Goal: Task Accomplishment & Management: Complete application form

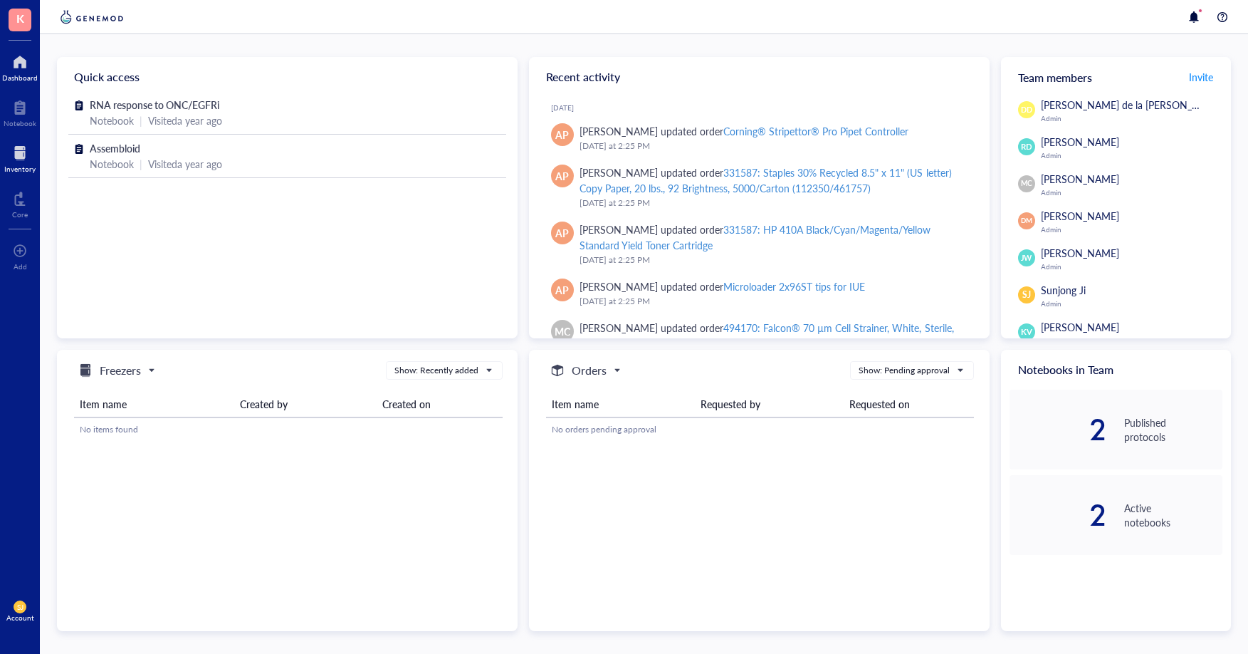
click at [11, 147] on div at bounding box center [19, 153] width 31 height 23
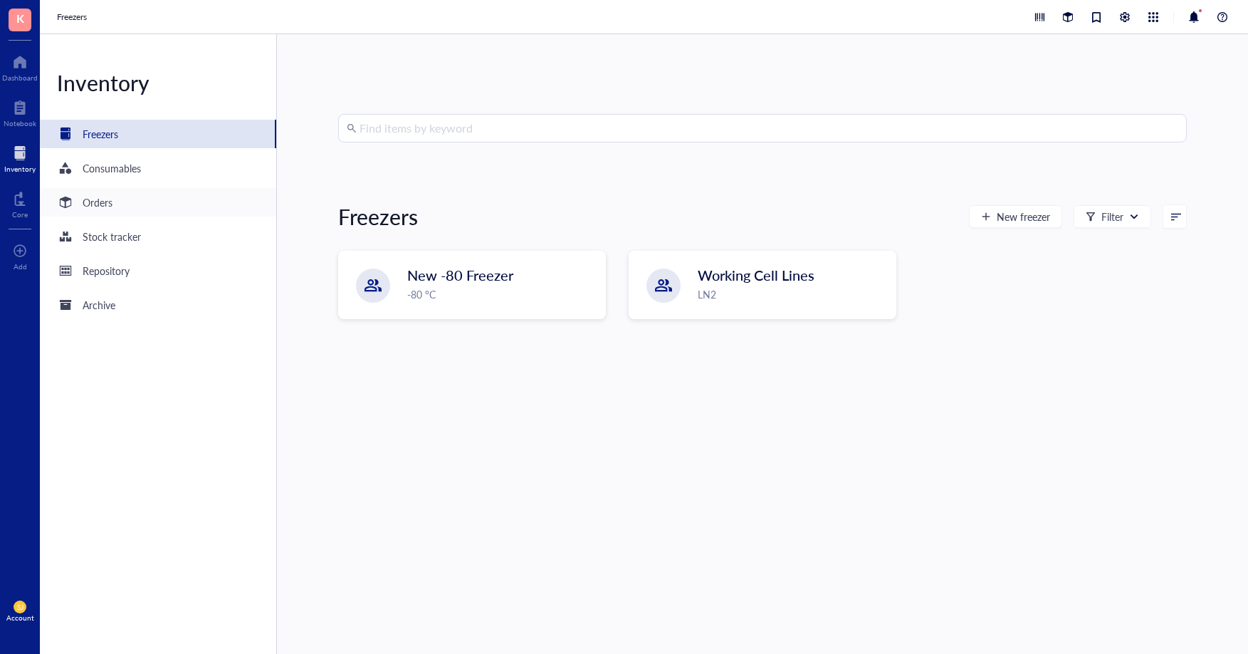
click at [127, 213] on div "Orders" at bounding box center [158, 202] width 236 height 28
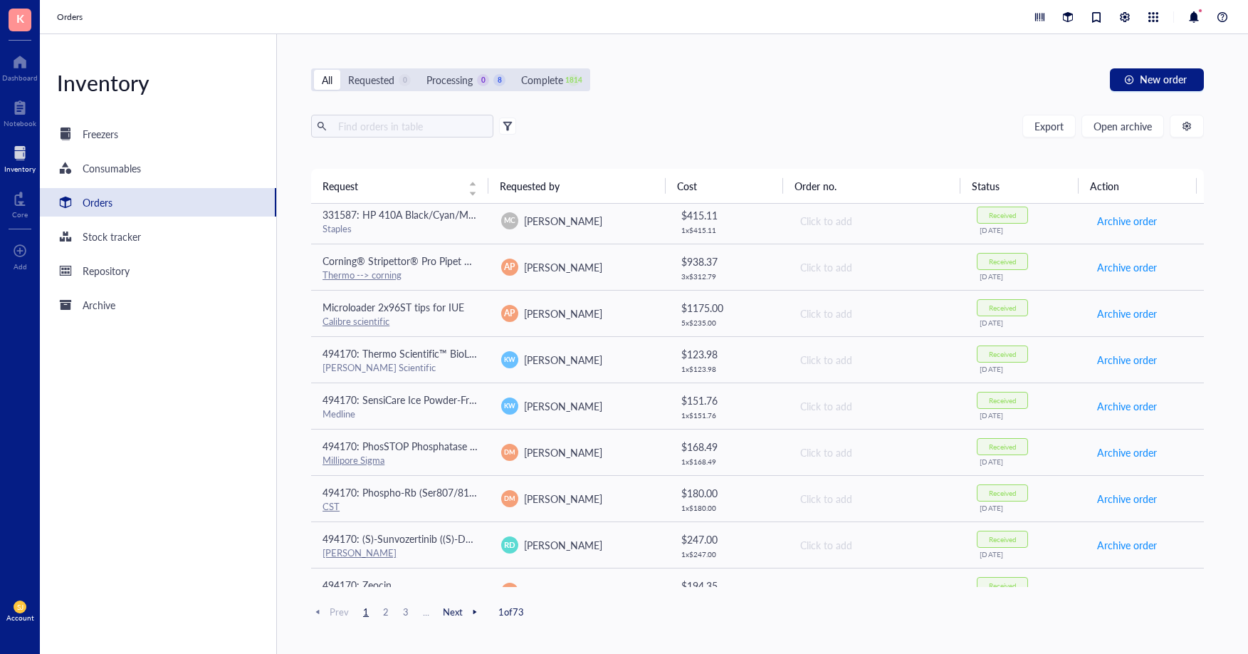
scroll to position [285, 0]
click at [1134, 80] on div "button" at bounding box center [1129, 80] width 10 height 10
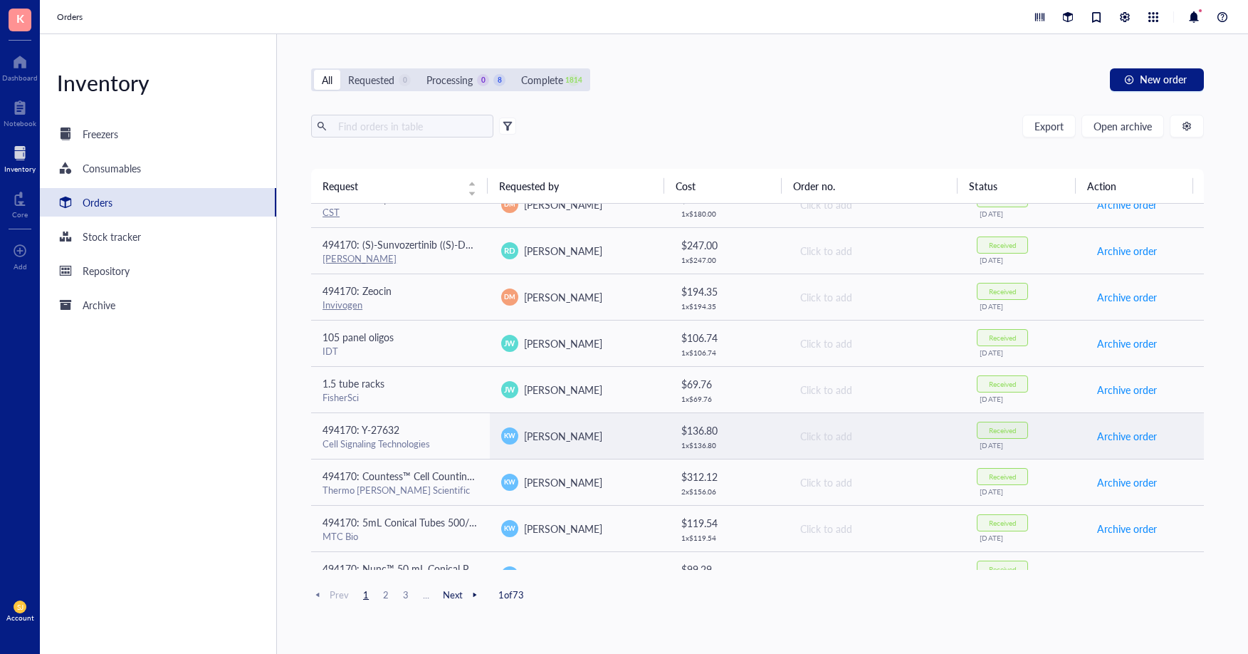
scroll to position [364, 0]
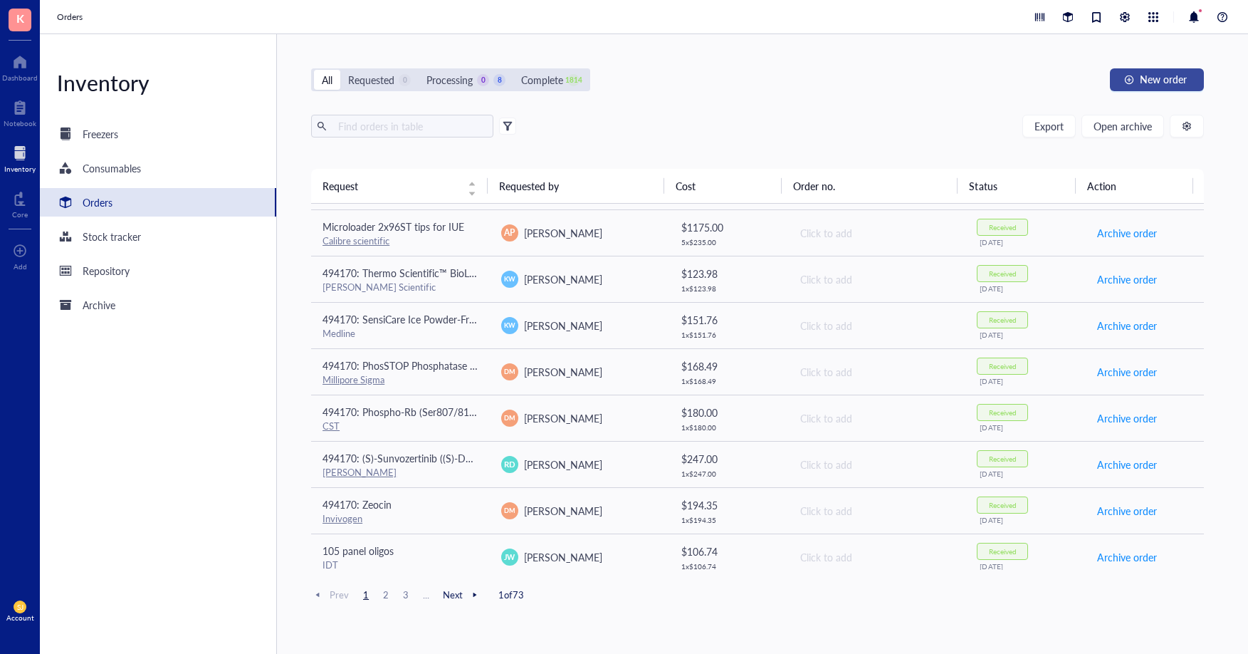
click at [1181, 77] on span "New order" at bounding box center [1163, 78] width 47 height 11
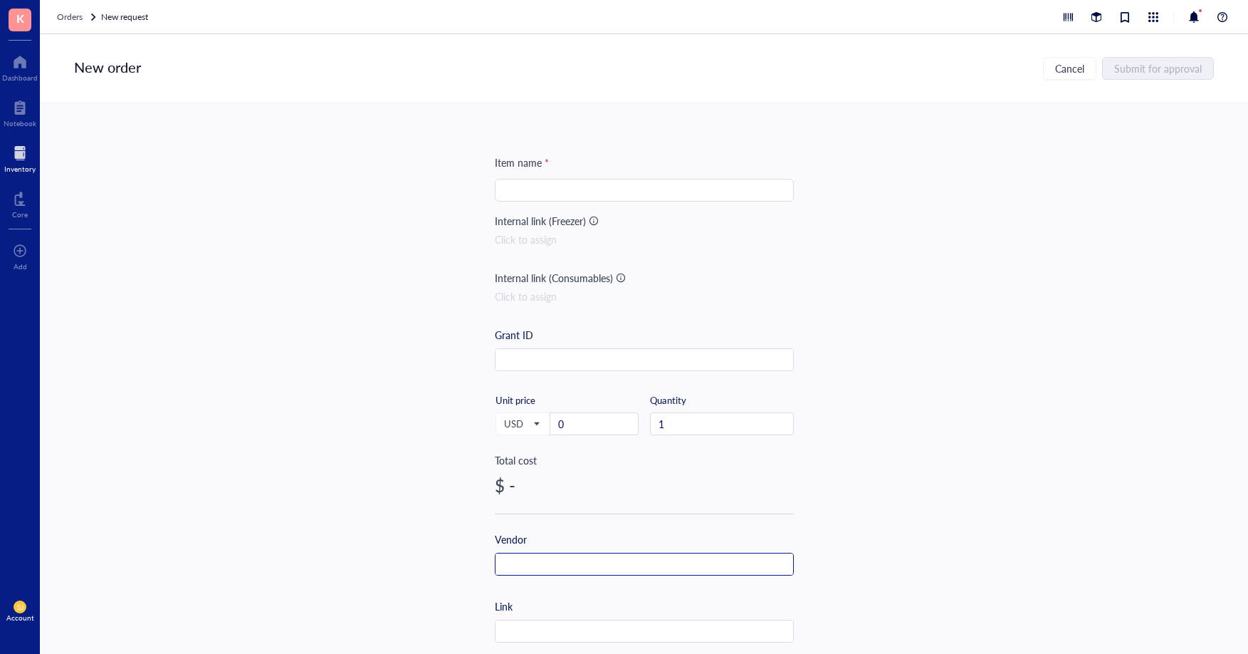
click at [551, 565] on input "text" at bounding box center [645, 564] width 298 height 23
type input "CST"
click at [605, 172] on div "Item name *" at bounding box center [644, 164] width 299 height 19
click at [595, 193] on input "search" at bounding box center [644, 189] width 282 height 21
paste input "JMJD3 Antibody #3457"
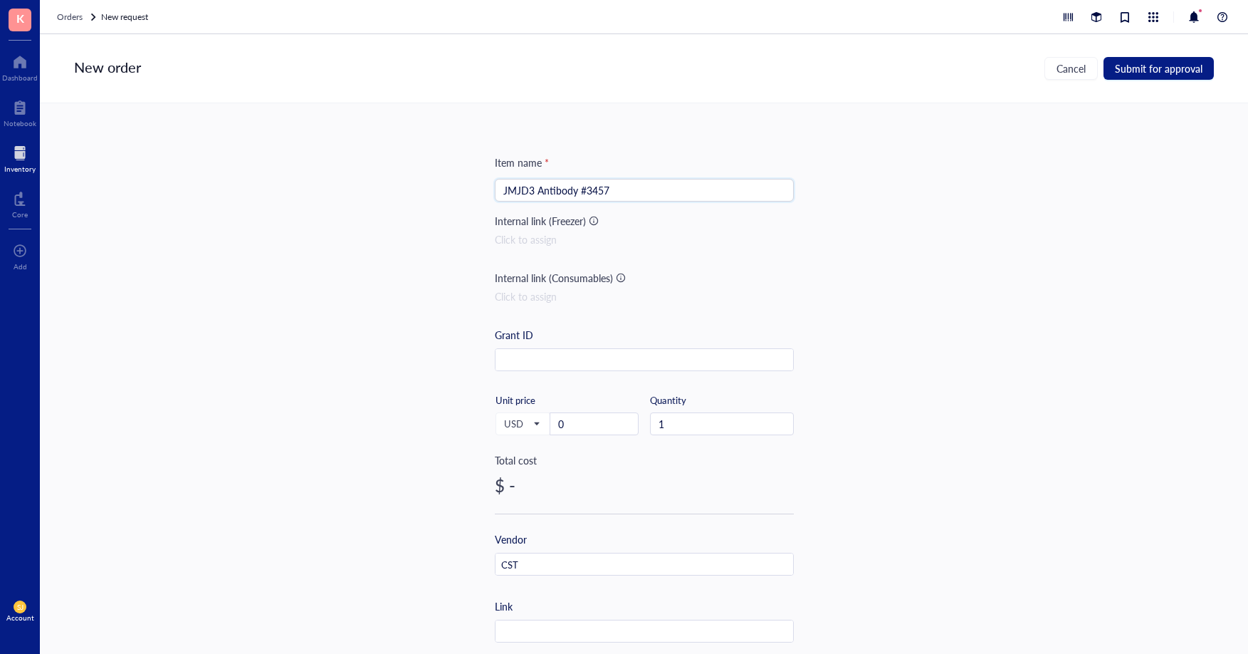
type input "JMJD3 Antibody #3457"
click at [568, 431] on input "0" at bounding box center [594, 423] width 88 height 21
paste input "306"
click at [558, 418] on input "0306" at bounding box center [594, 423] width 88 height 21
type input "306"
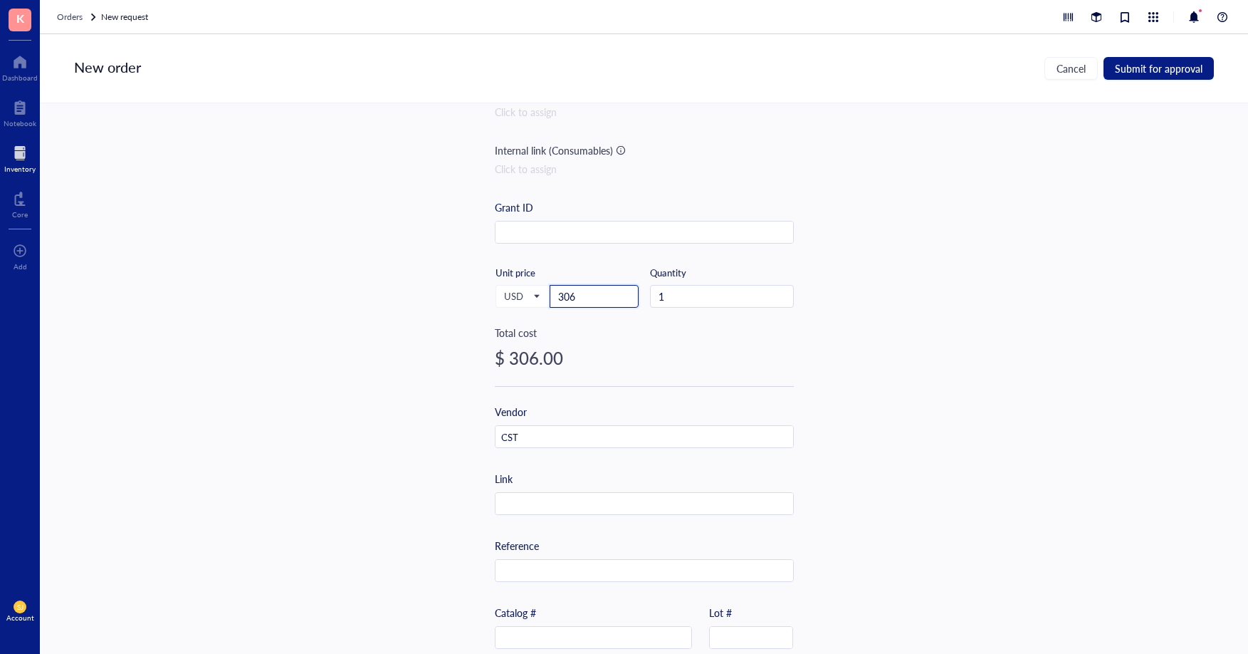
scroll to position [285, 0]
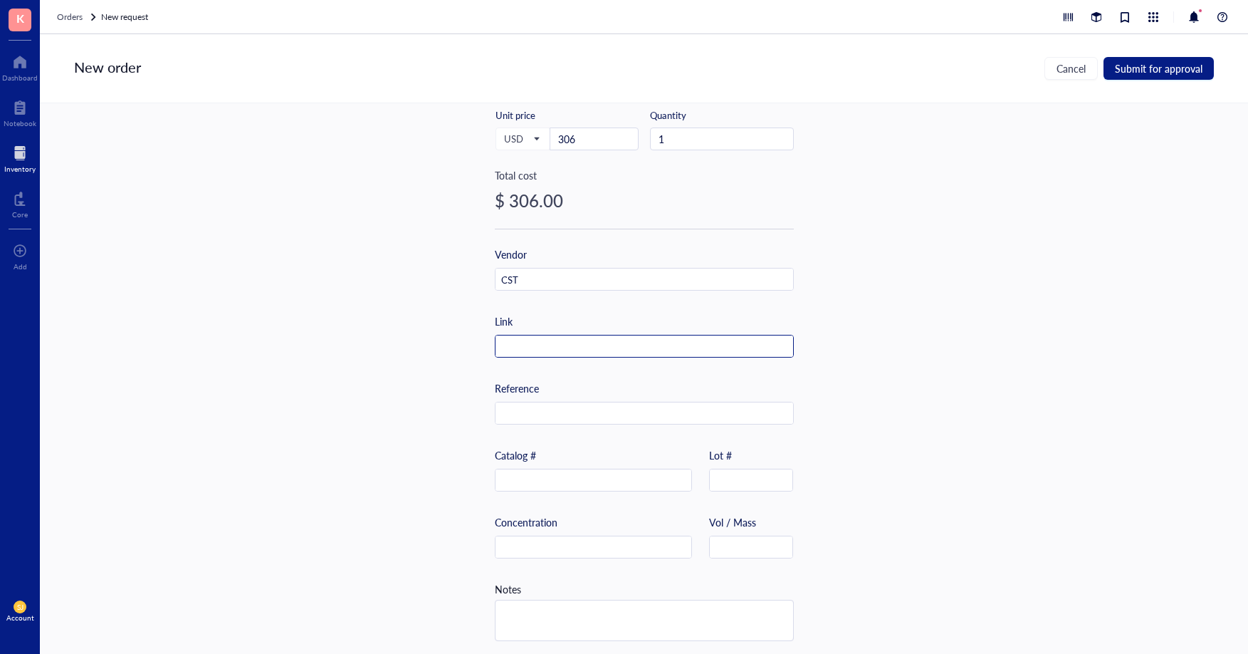
click at [592, 340] on input "text" at bounding box center [645, 346] width 298 height 23
paste input "[URL][DOMAIN_NAME]"
type input "[URL][DOMAIN_NAME]"
click at [940, 309] on div "Item name * JMJD3 Antibody #3457 Internal link (Freezer) Click to assign Intern…" at bounding box center [644, 378] width 1208 height 550
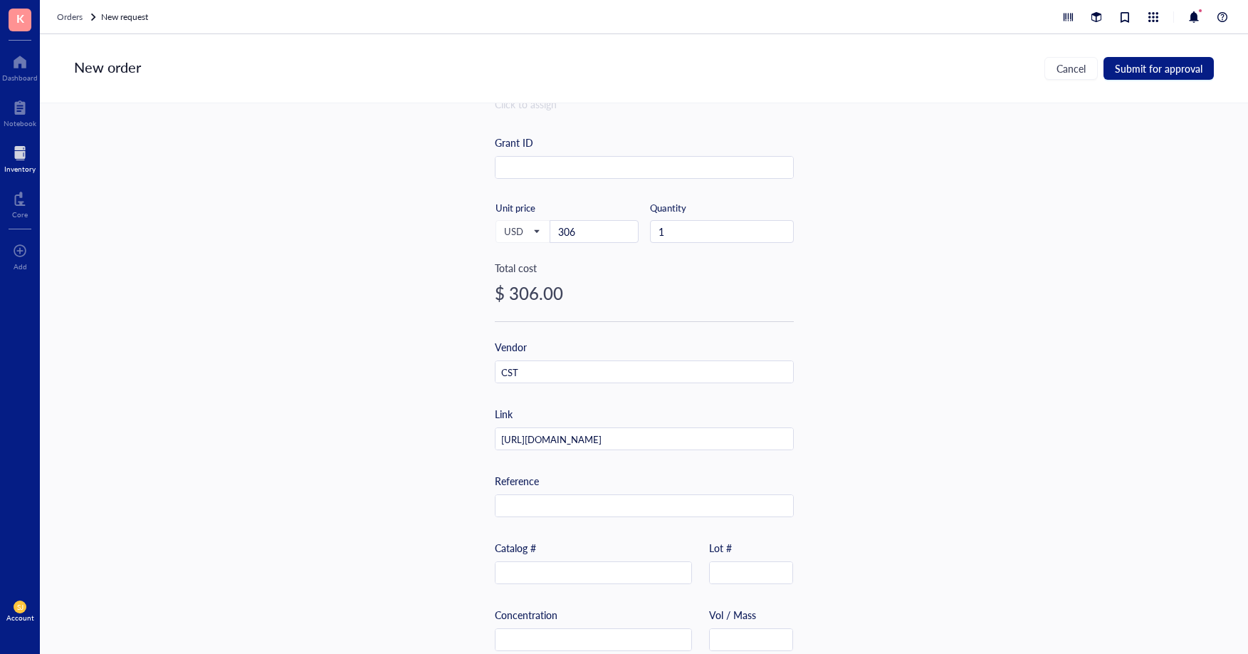
scroll to position [0, 0]
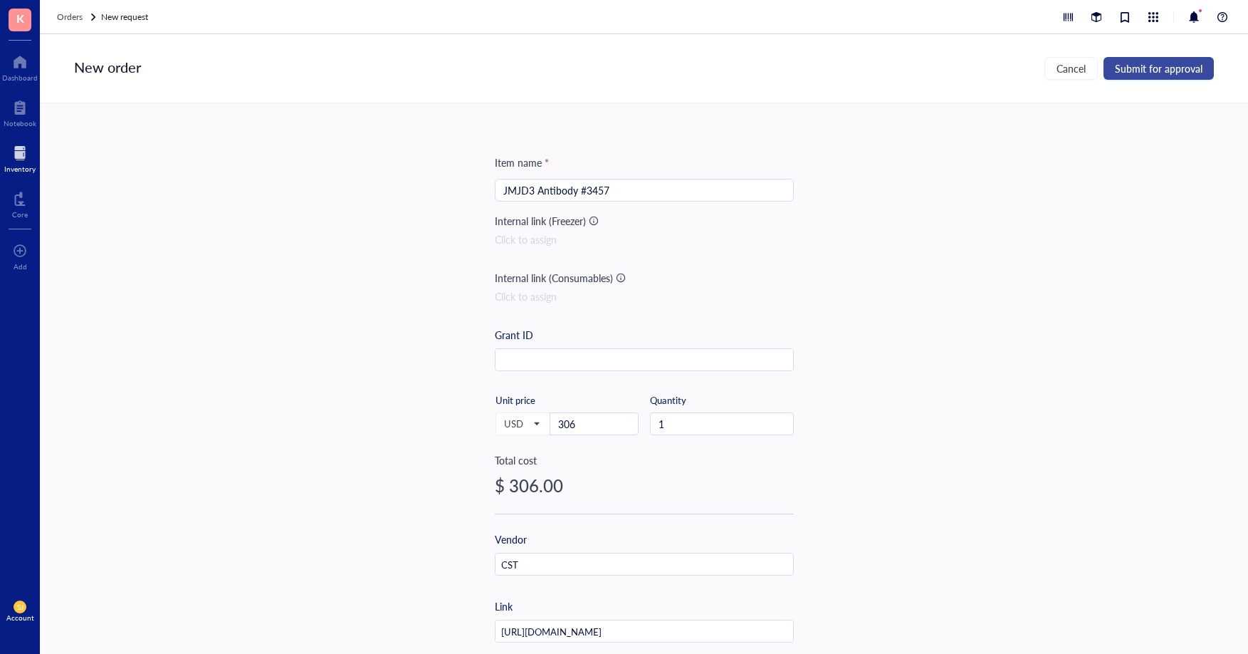
click at [1155, 74] on span "Submit for approval" at bounding box center [1159, 68] width 88 height 11
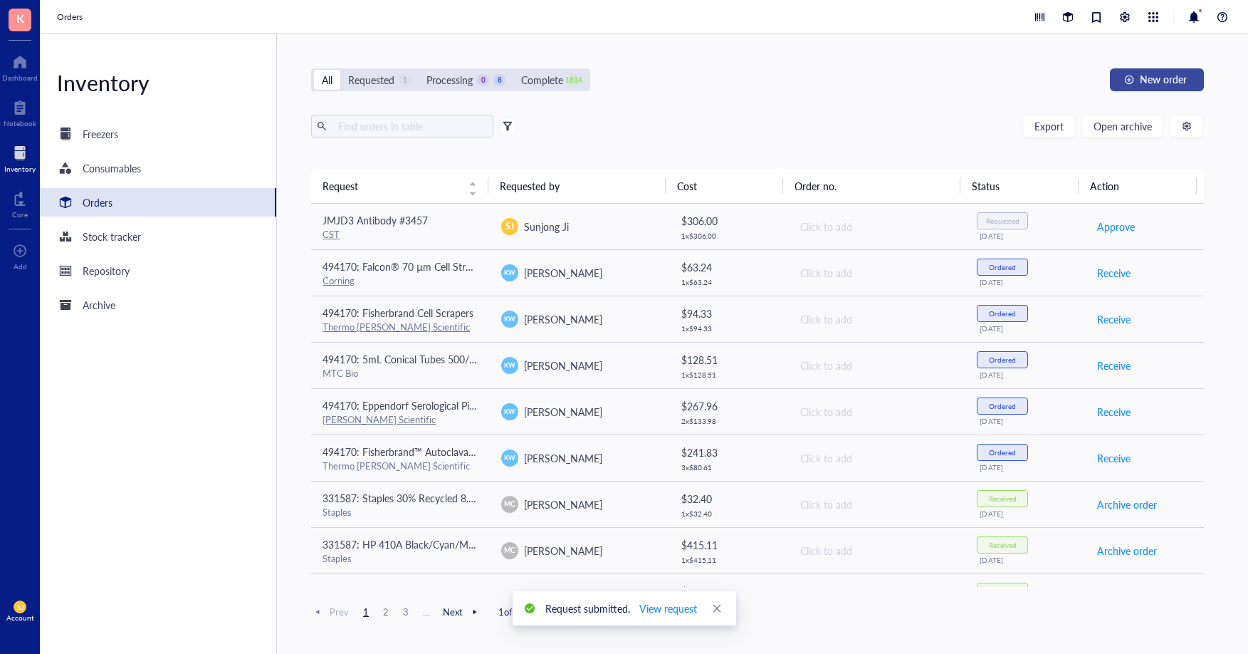
click at [1134, 83] on div "button" at bounding box center [1129, 80] width 10 height 10
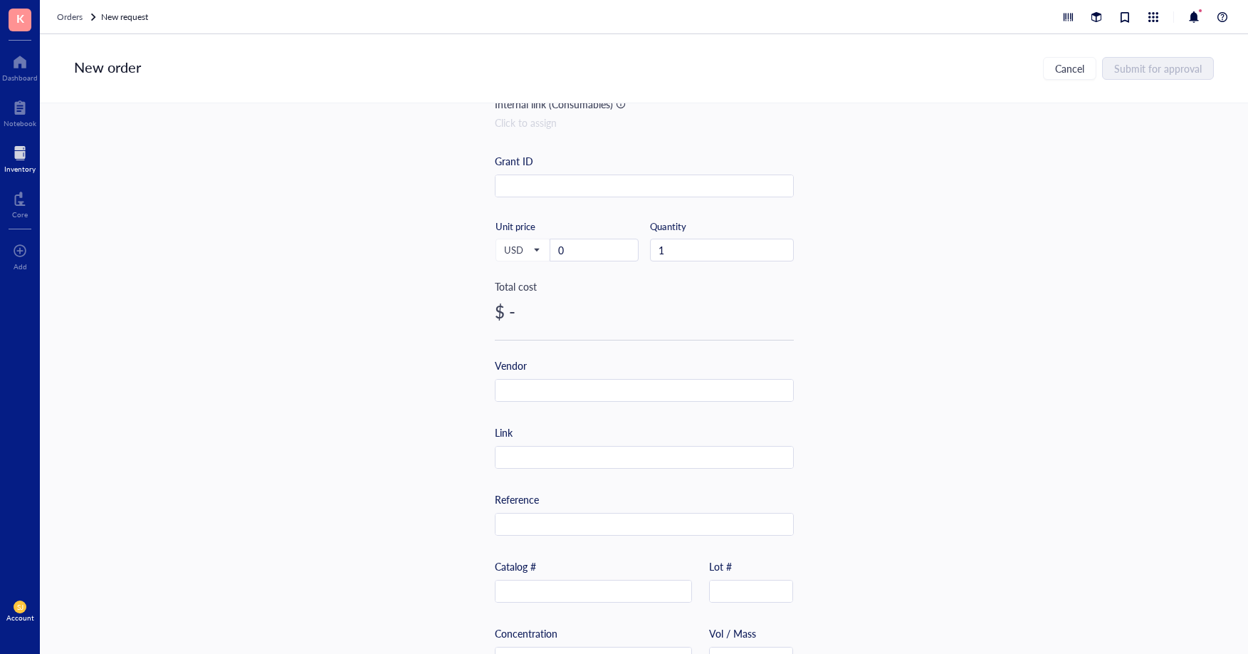
scroll to position [295, 0]
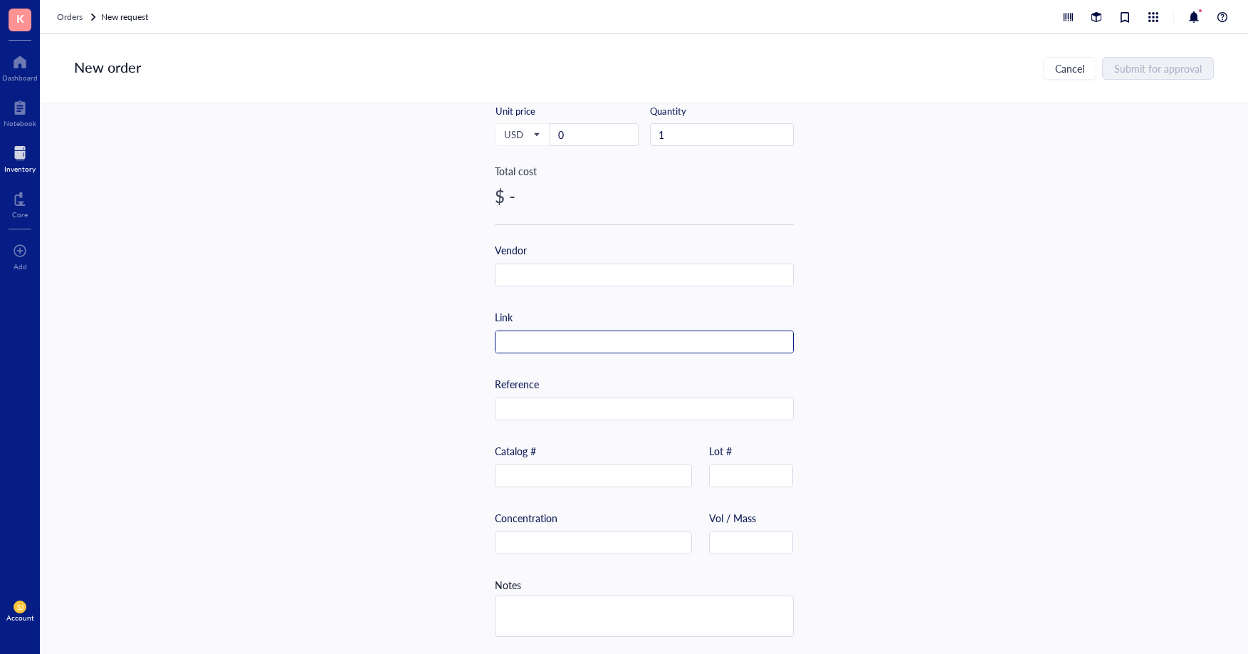
click at [563, 332] on input "text" at bounding box center [645, 342] width 298 height 23
paste input "[URL][DOMAIN_NAME]"
type input "[URL][DOMAIN_NAME]"
drag, startPoint x: 575, startPoint y: 282, endPoint x: 578, endPoint y: 271, distance: 11.3
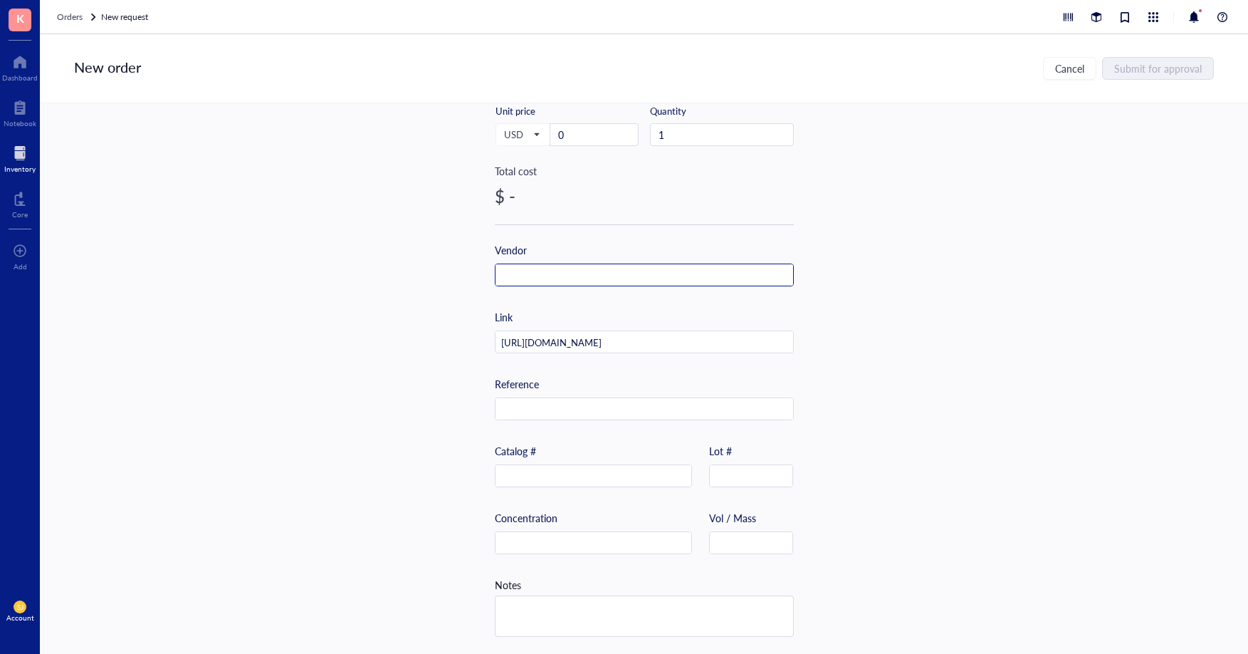
click at [575, 281] on div "Item name * Internal link (Freezer) Click to assign Internal link (Consumables)…" at bounding box center [644, 259] width 299 height 788
click at [578, 271] on input "text" at bounding box center [645, 275] width 298 height 23
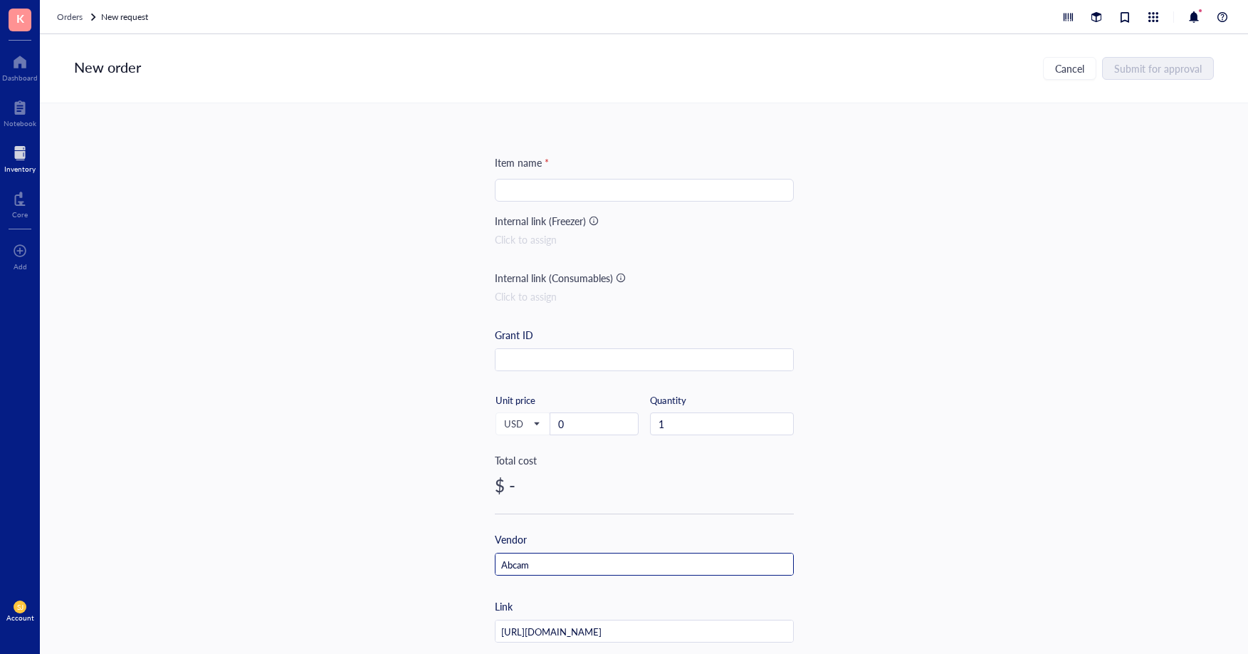
type input "Abcam"
click at [545, 192] on input "search" at bounding box center [644, 189] width 282 height 21
paste input "Anti-KDM6A / UTX antibody"
drag, startPoint x: 513, startPoint y: 189, endPoint x: 451, endPoint y: 184, distance: 62.8
click at [451, 184] on div "Item name * Anti-KDM6A / UTX antibody Anti-KDM6A / UTX antibody Internal link (…" at bounding box center [644, 378] width 1208 height 550
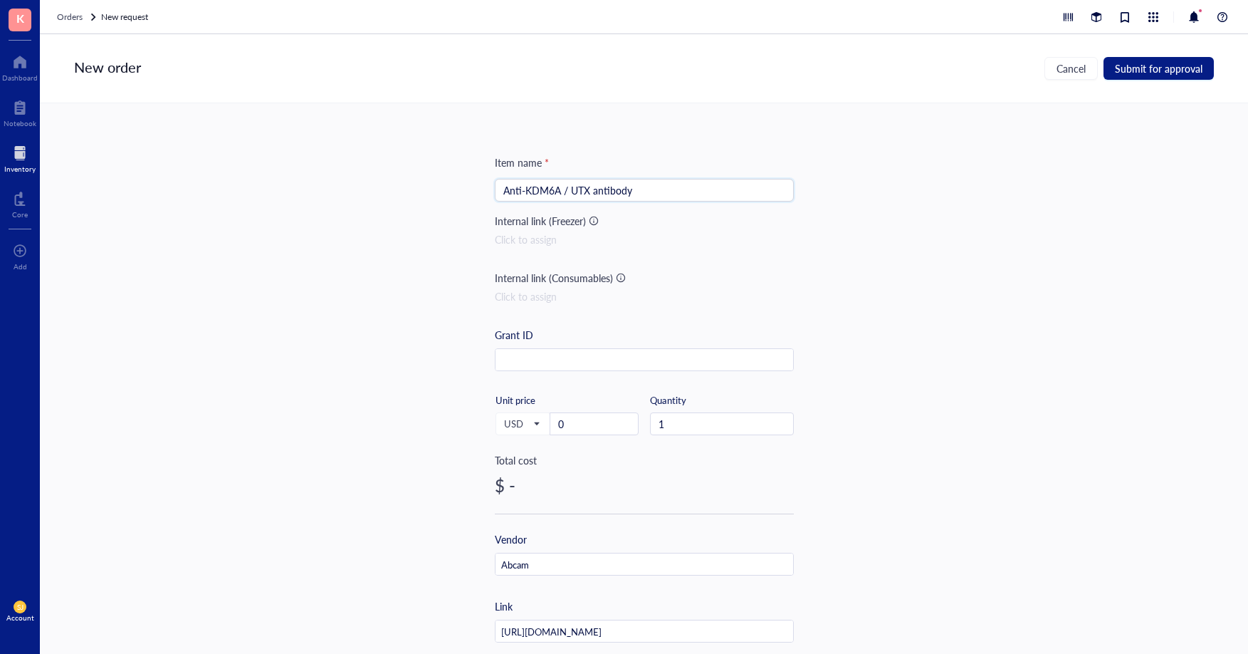
type input "Anti-KDM6A / UTX antibody"
click at [577, 419] on input "0" at bounding box center [594, 423] width 88 height 21
paste input "395.00"
click at [561, 419] on input "0395.00" at bounding box center [594, 423] width 88 height 21
type input "395"
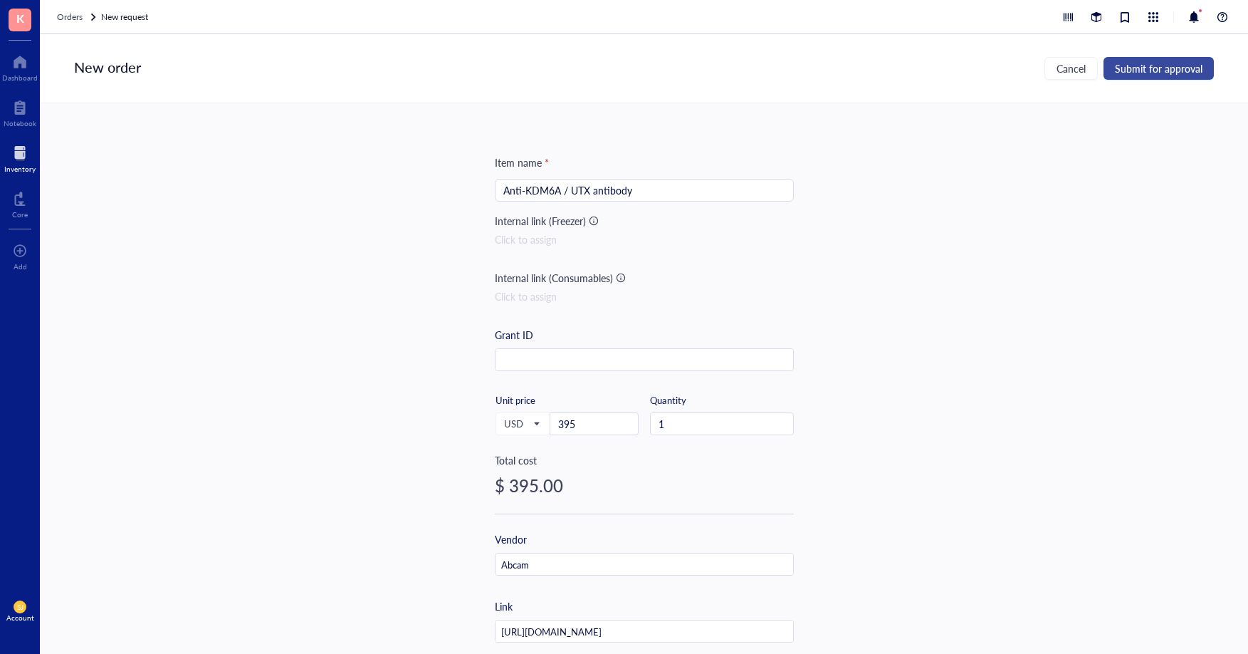
click at [1144, 73] on span "Submit for approval" at bounding box center [1159, 68] width 88 height 11
